Goal: Information Seeking & Learning: Learn about a topic

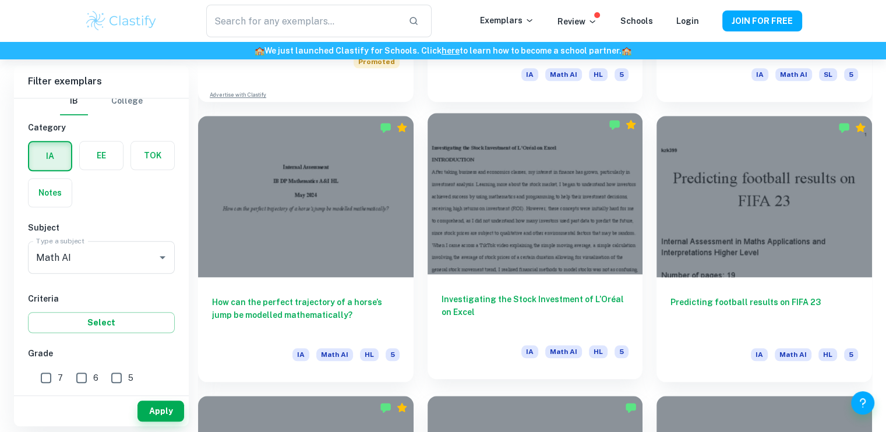
scroll to position [1127, 0]
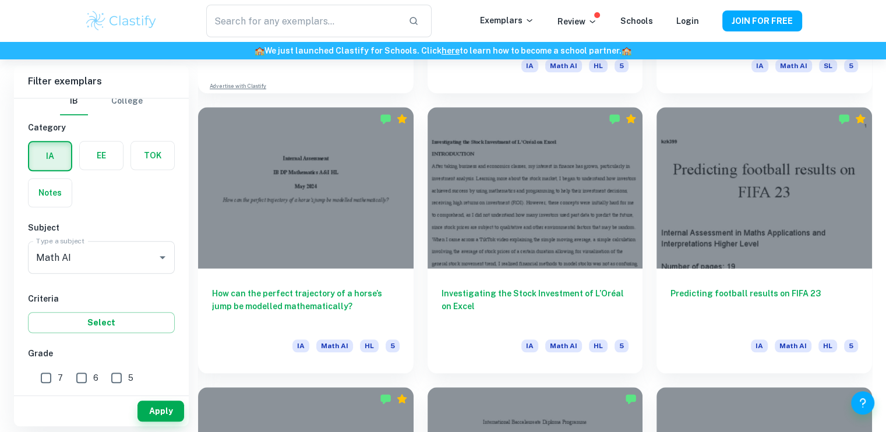
click at [47, 378] on input "7" at bounding box center [45, 378] width 23 height 23
checkbox input "true"
click at [161, 410] on button "Apply" at bounding box center [161, 411] width 47 height 21
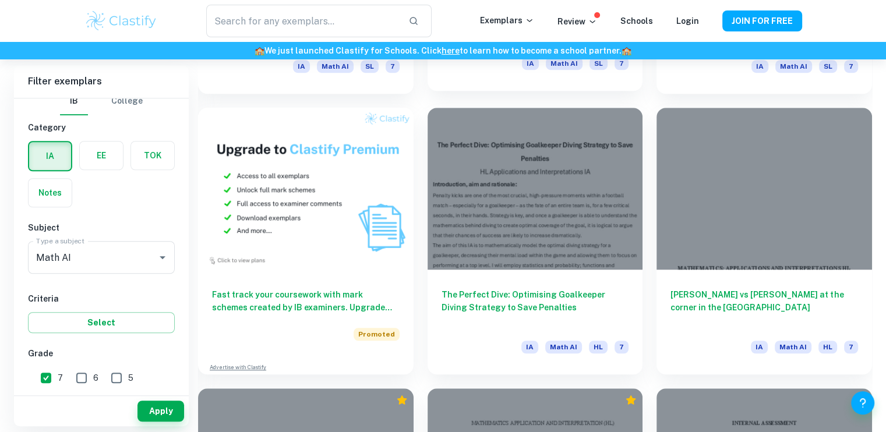
scroll to position [846, 0]
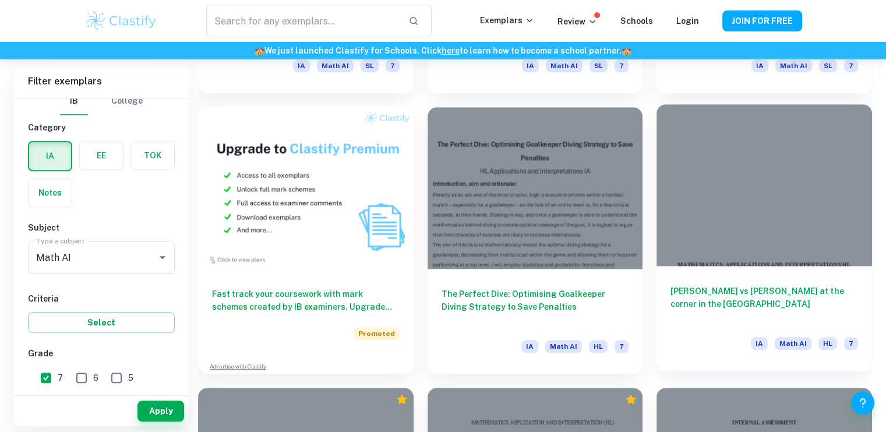
click at [695, 195] on div at bounding box center [765, 184] width 216 height 161
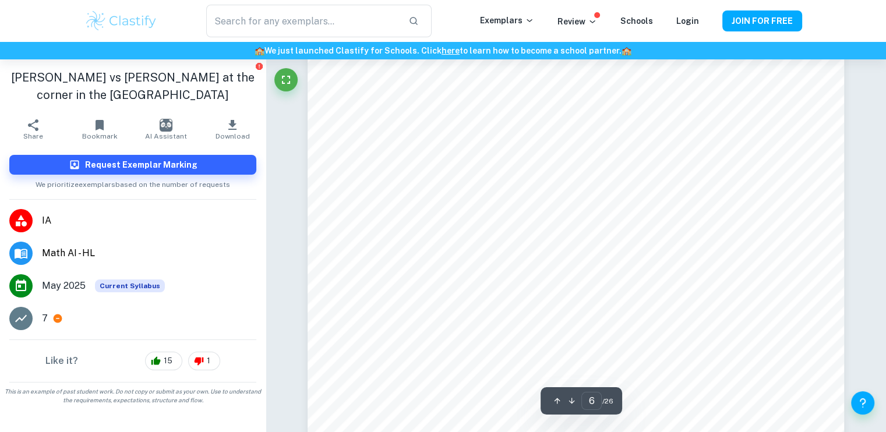
scroll to position [4371, 0]
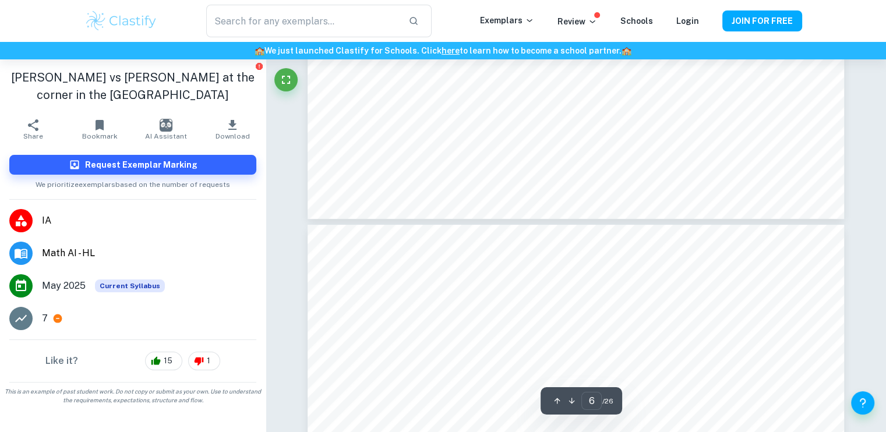
type input "7"
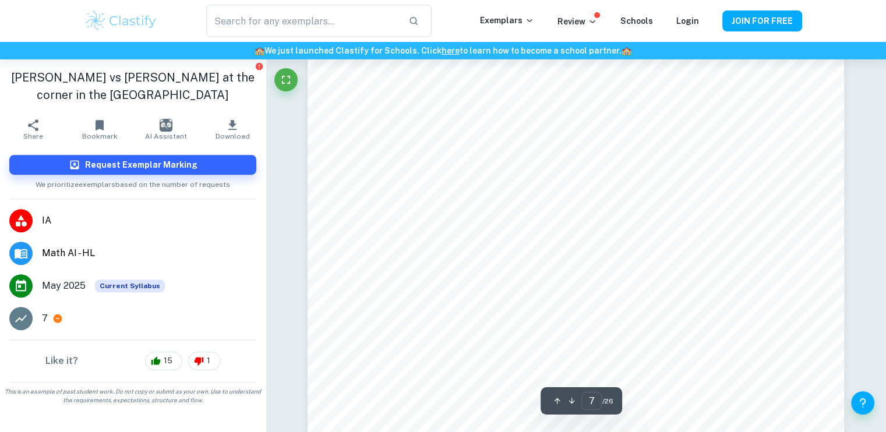
scroll to position [4919, 0]
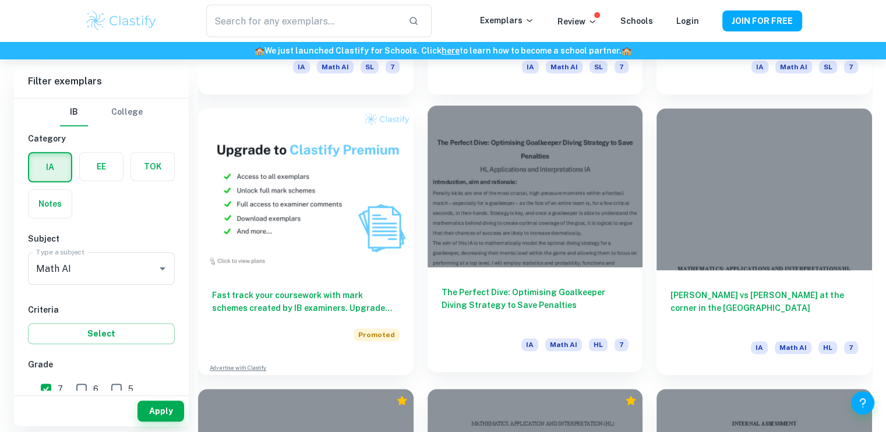
scroll to position [851, 0]
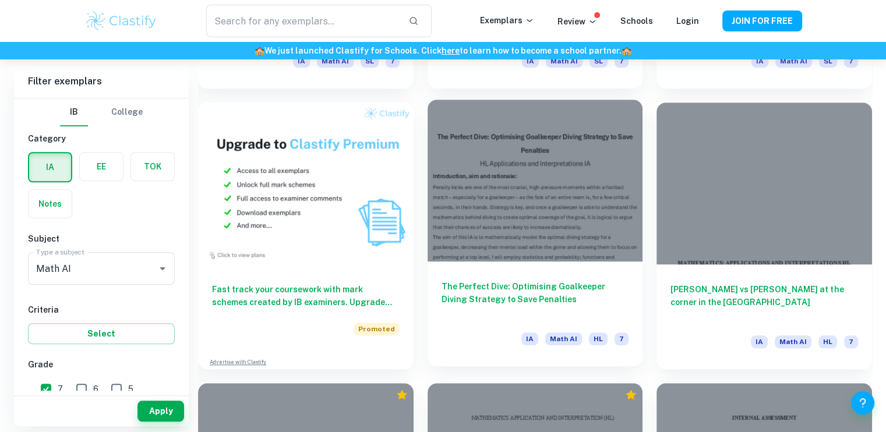
click at [461, 251] on div at bounding box center [536, 180] width 216 height 161
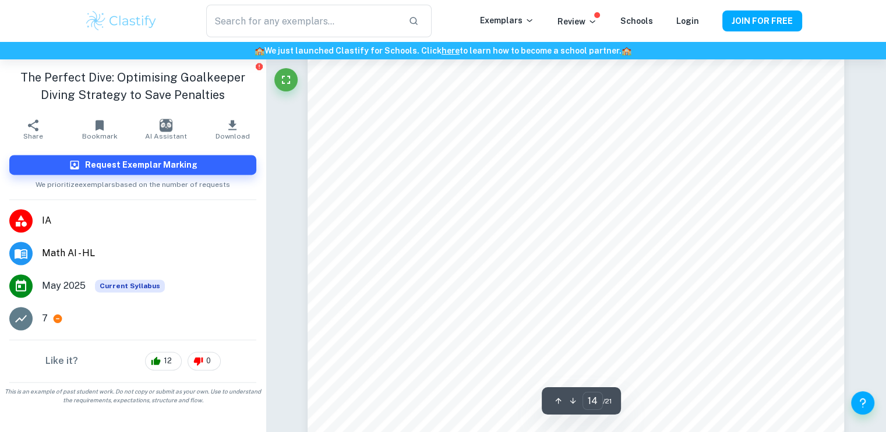
scroll to position [10502, 0]
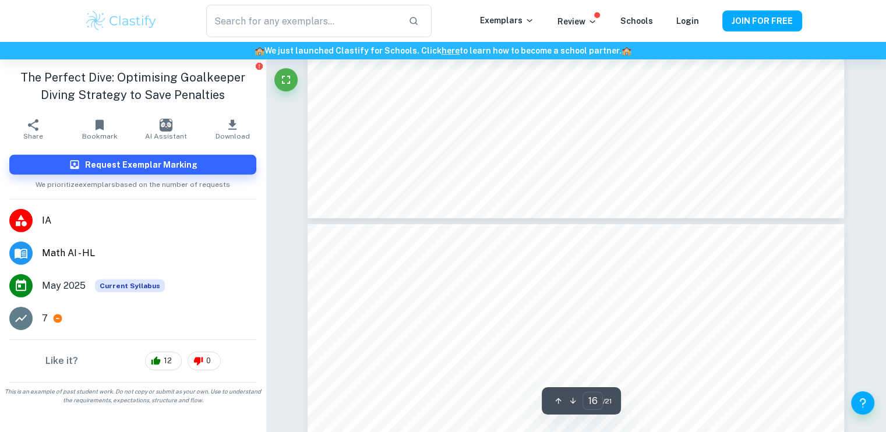
type input "17"
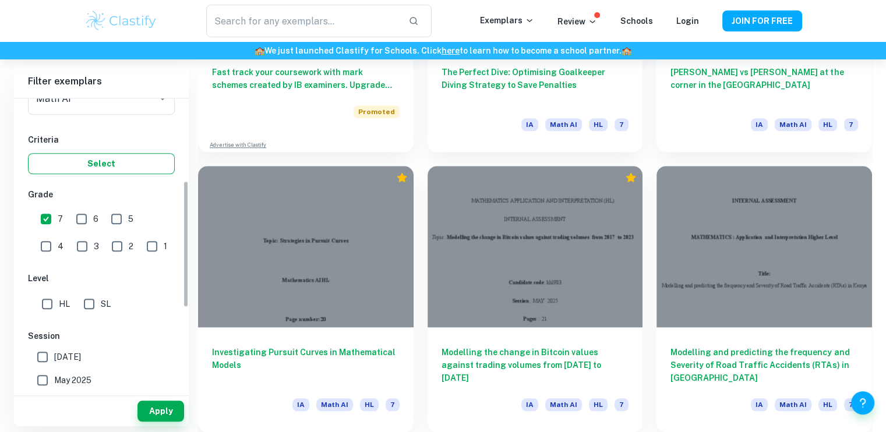
scroll to position [204, 0]
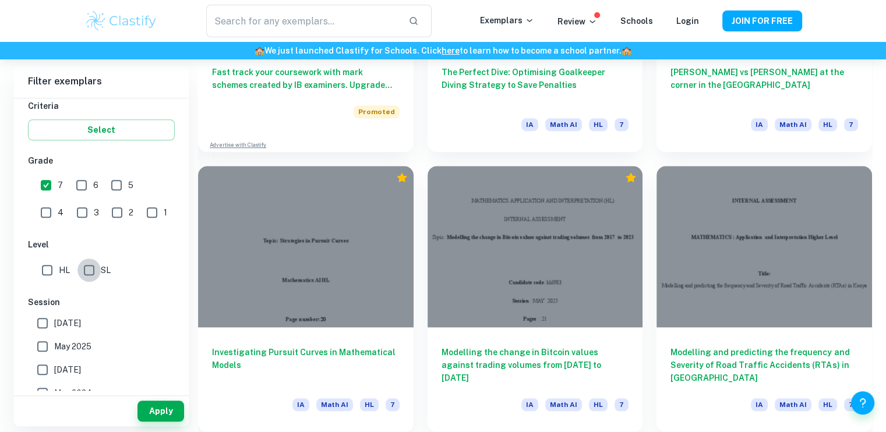
click at [79, 265] on input "SL" at bounding box center [89, 270] width 23 height 23
checkbox input "true"
click at [177, 417] on button "Apply" at bounding box center [161, 411] width 47 height 21
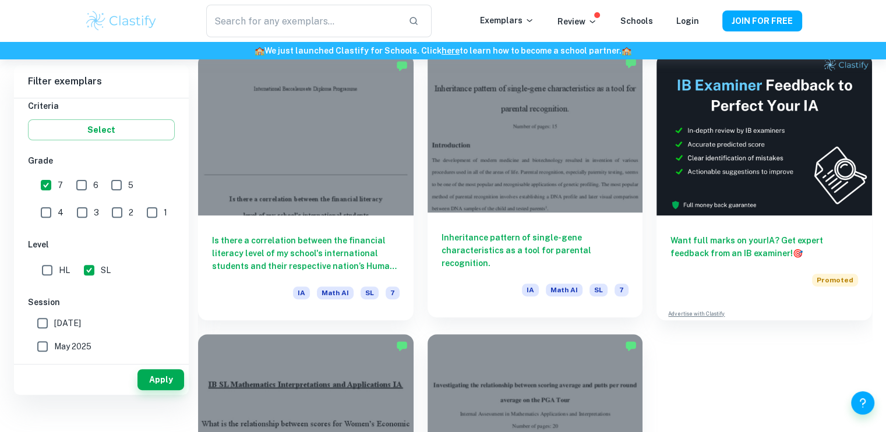
scroll to position [296, 0]
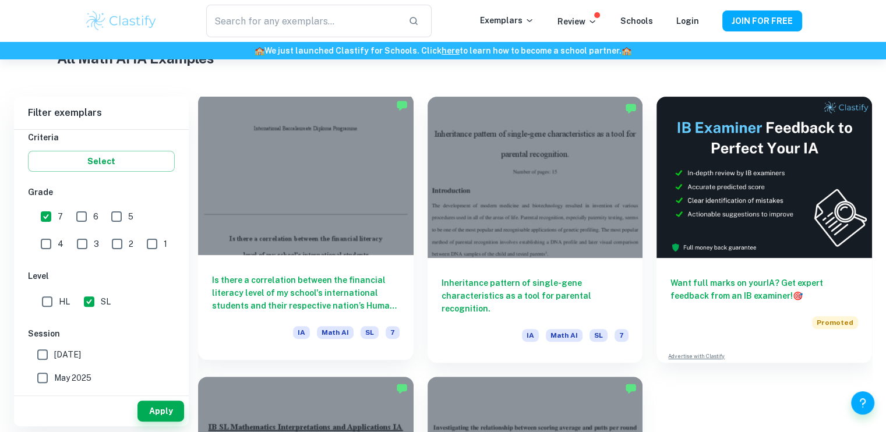
click at [323, 265] on div "Is there a correlation between the financial literacy level of my school's inte…" at bounding box center [306, 307] width 216 height 105
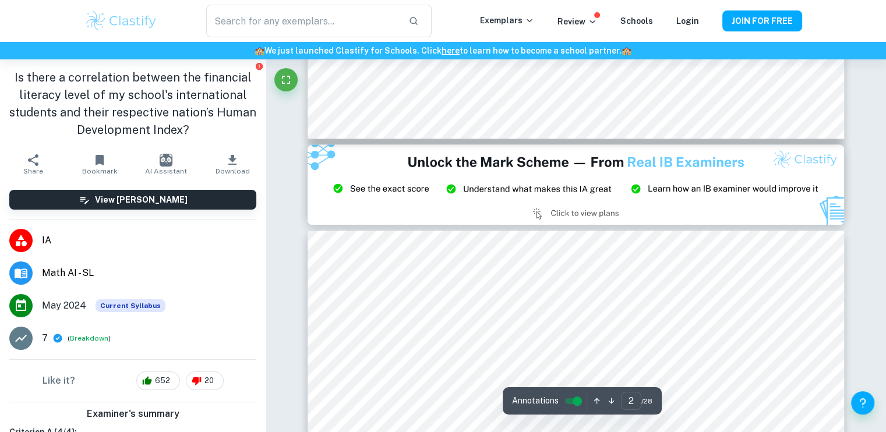
type input "3"
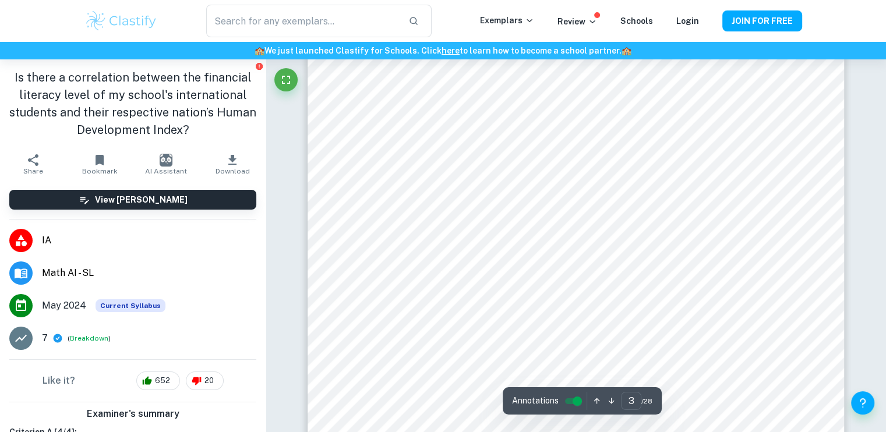
click at [186, 341] on div "7 ( Breakdown )" at bounding box center [149, 339] width 214 height 14
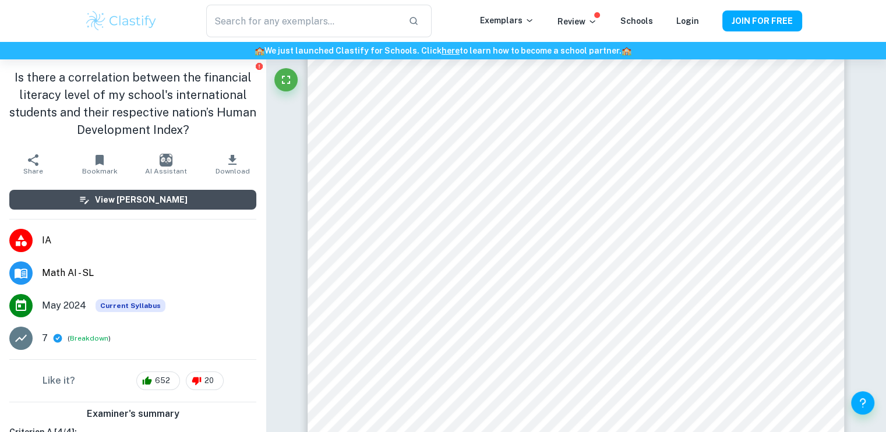
click at [154, 197] on h6 "View [PERSON_NAME]" at bounding box center [141, 199] width 93 height 13
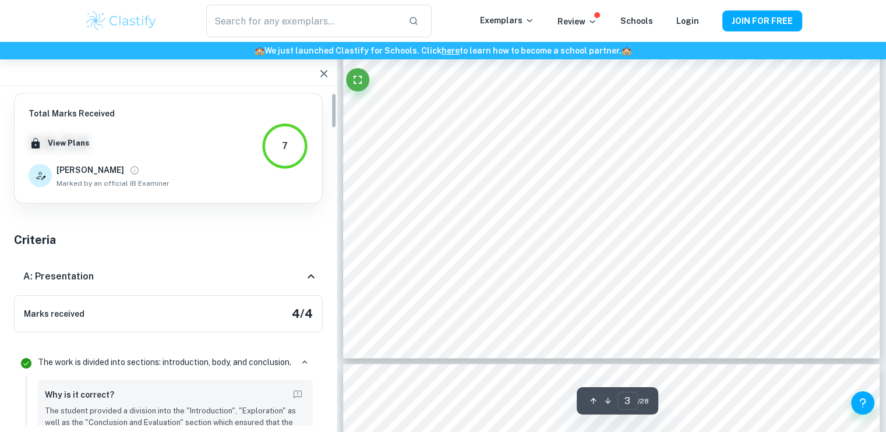
click at [277, 169] on div "7" at bounding box center [285, 148] width 47 height 51
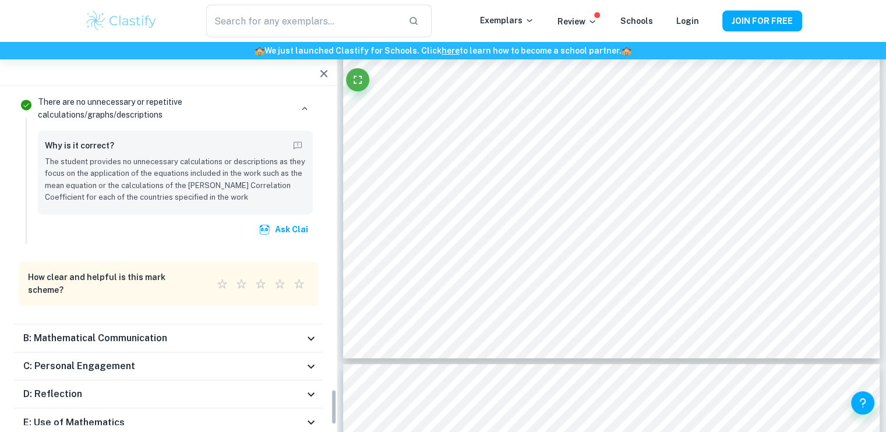
scroll to position [2751, 0]
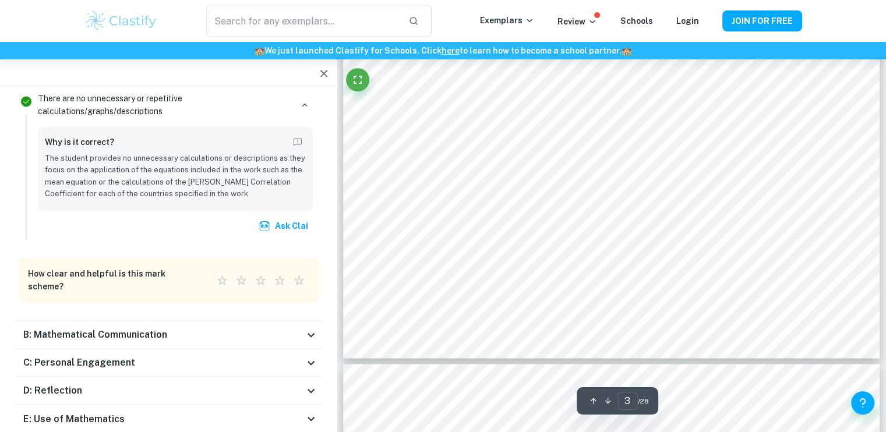
type input "4"
click at [145, 328] on h6 "B: Mathematical Communication" at bounding box center [95, 335] width 144 height 14
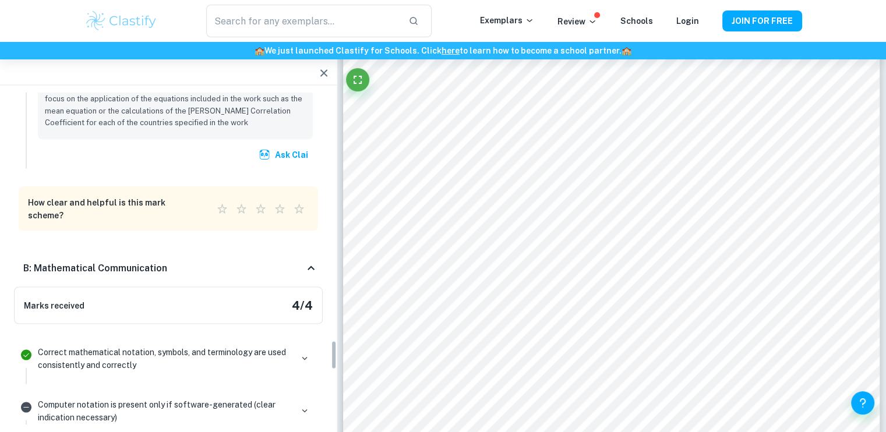
scroll to position [3443, 0]
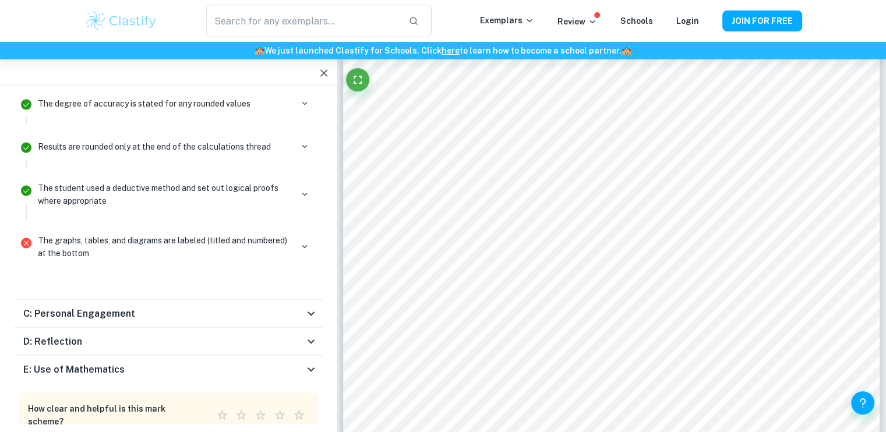
click at [124, 300] on div "C: Personal Engagement" at bounding box center [168, 314] width 309 height 28
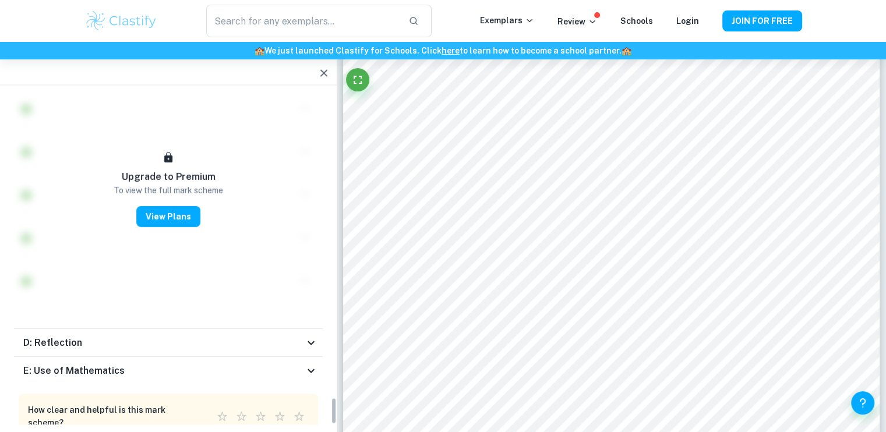
scroll to position [3738, 0]
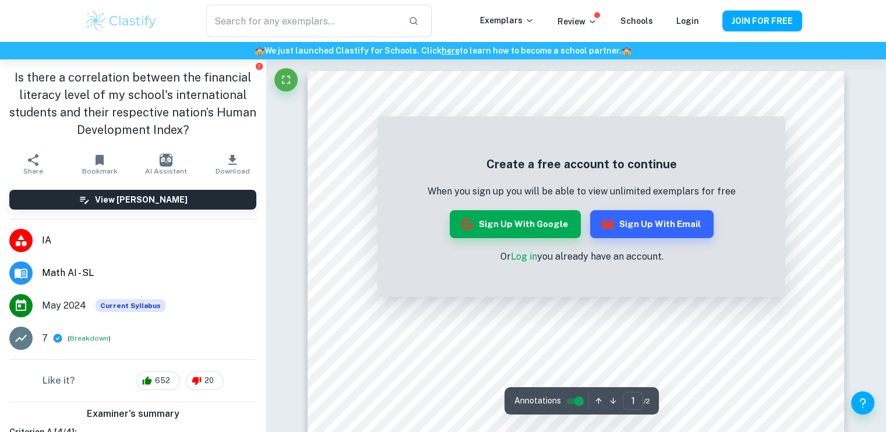
click at [522, 259] on link "Log in" at bounding box center [524, 256] width 26 height 11
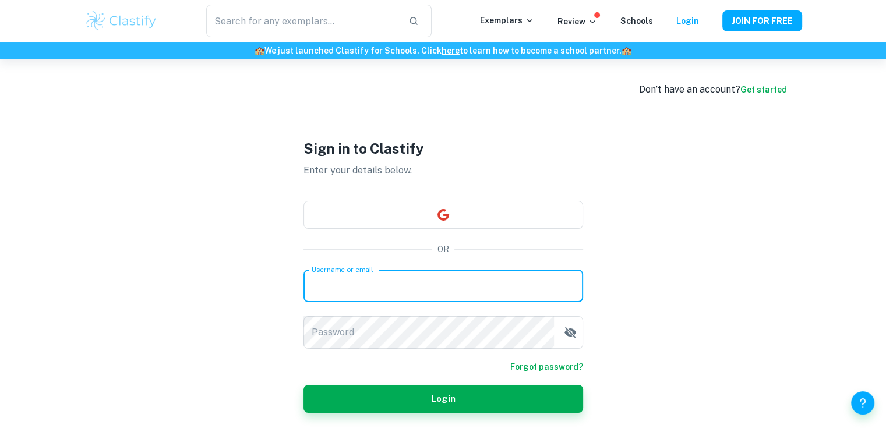
click at [480, 289] on input "Username or email" at bounding box center [444, 286] width 280 height 33
type input "[EMAIL_ADDRESS][DOMAIN_NAME]"
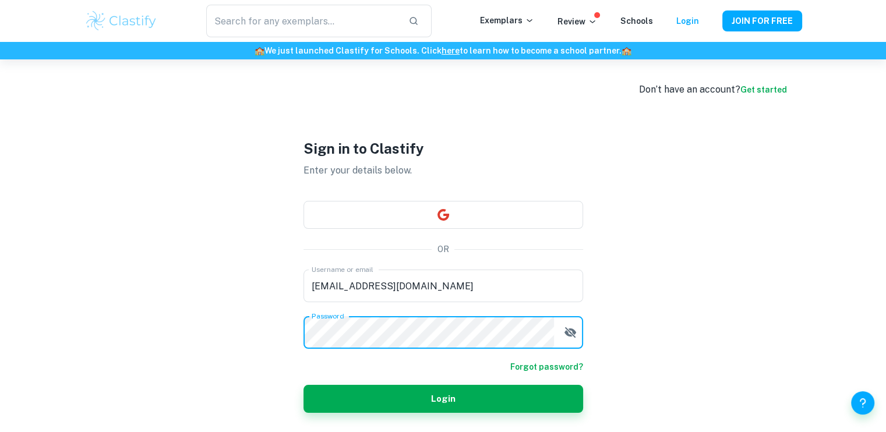
click at [304, 385] on button "Login" at bounding box center [444, 399] width 280 height 28
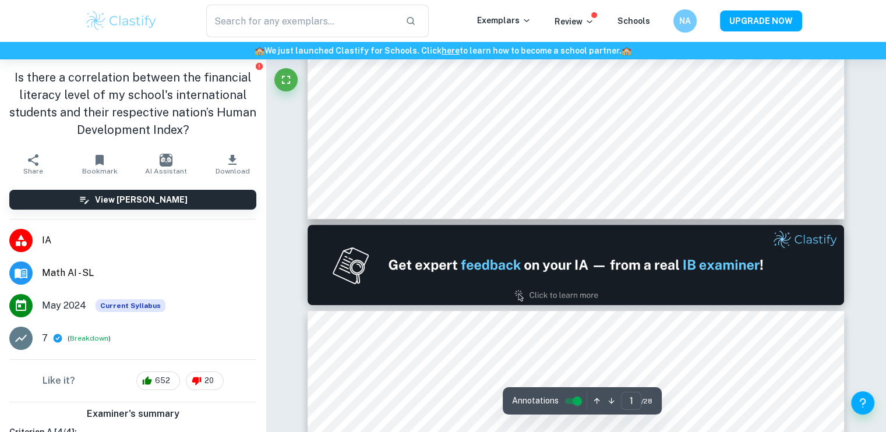
scroll to position [547, 0]
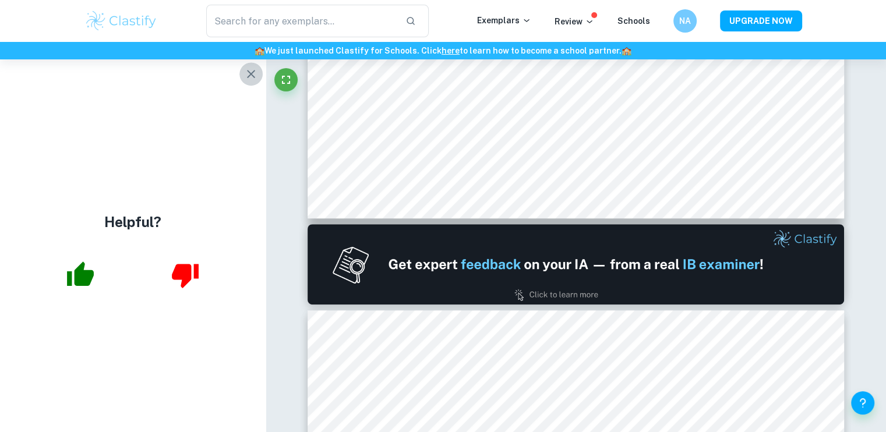
click at [248, 71] on icon "button" at bounding box center [251, 74] width 8 height 8
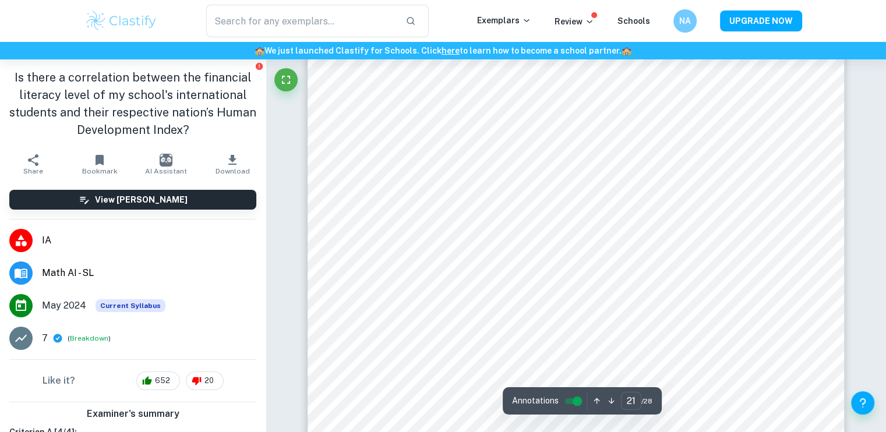
scroll to position [14651, 0]
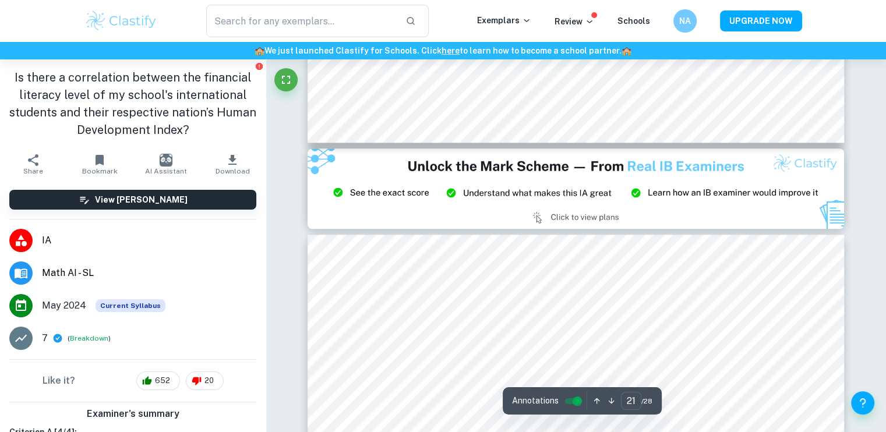
type input "20"
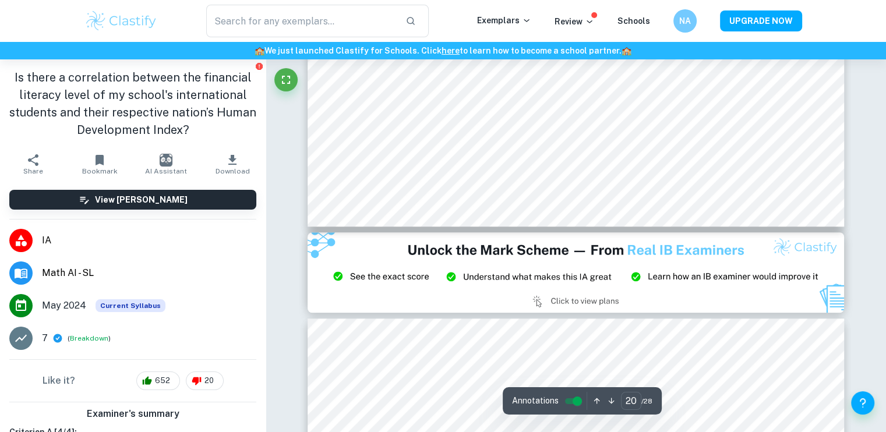
scroll to position [14100, 0]
